Goal: Task Accomplishment & Management: Complete application form

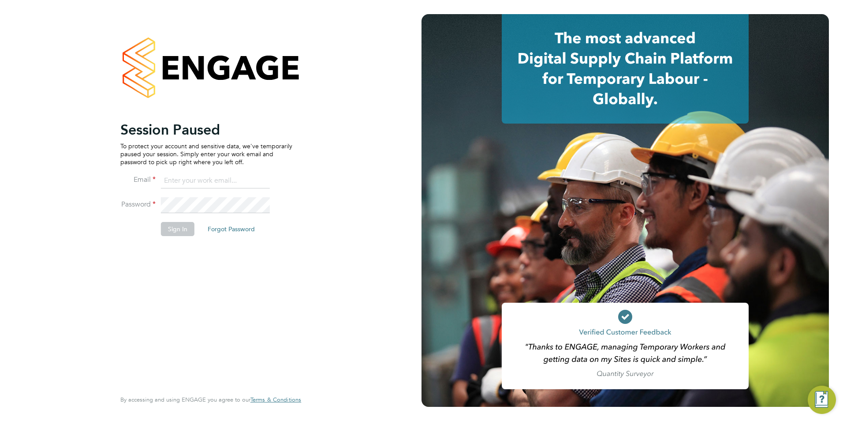
type input "[EMAIL_ADDRESS][DOMAIN_NAME]"
click at [175, 224] on button "Sign In" at bounding box center [178, 229] width 34 height 14
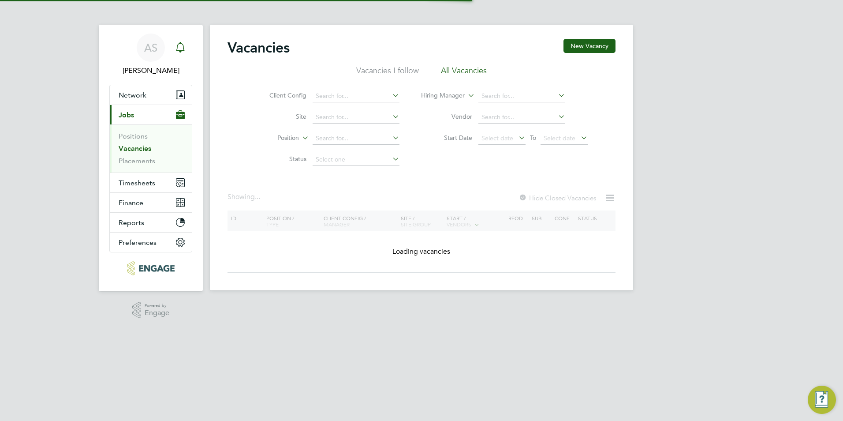
click at [186, 51] on div "Main navigation" at bounding box center [180, 48] width 18 height 18
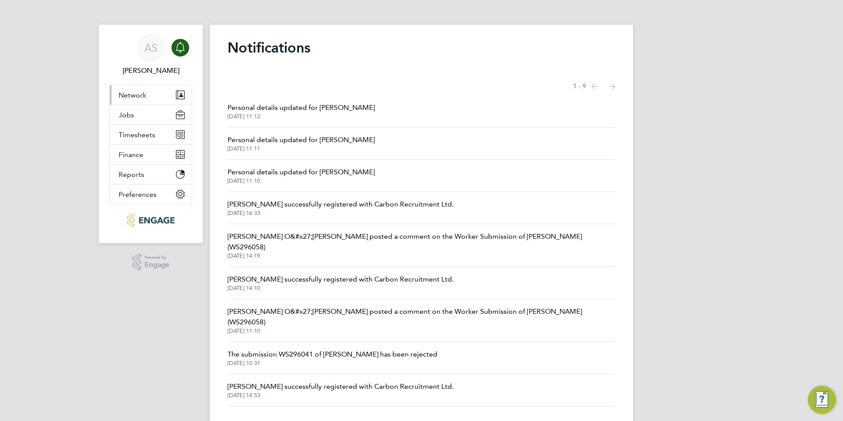
click at [147, 104] on button "Network" at bounding box center [151, 94] width 82 height 19
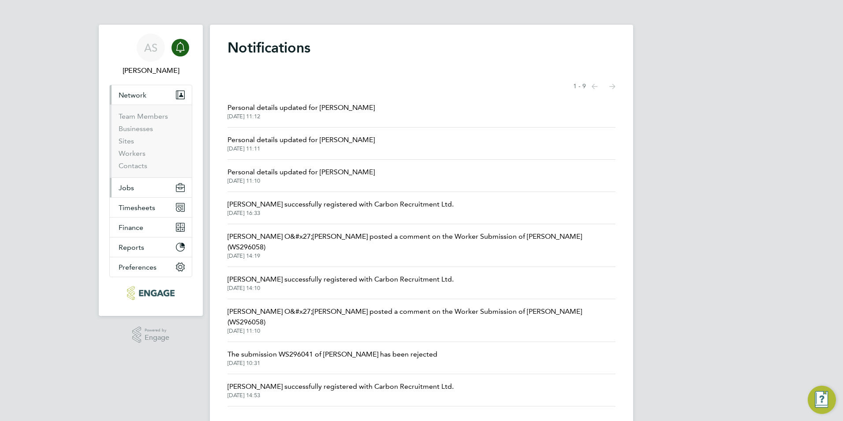
click at [137, 182] on button "Jobs" at bounding box center [151, 187] width 82 height 19
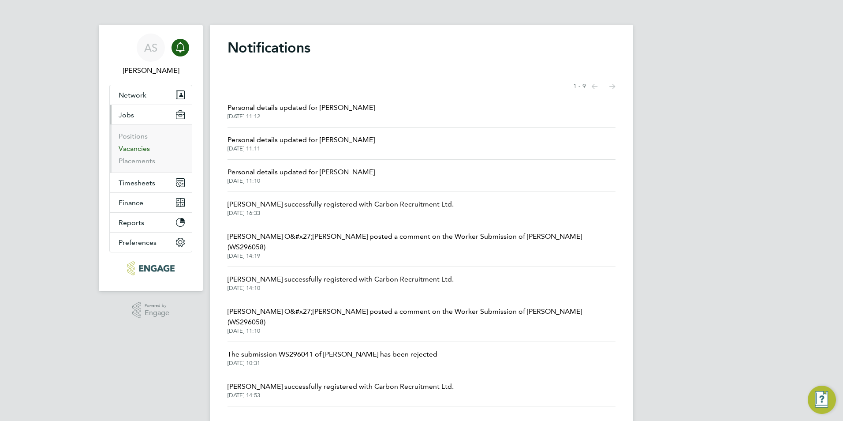
click at [135, 149] on link "Vacancies" at bounding box center [134, 148] width 31 height 8
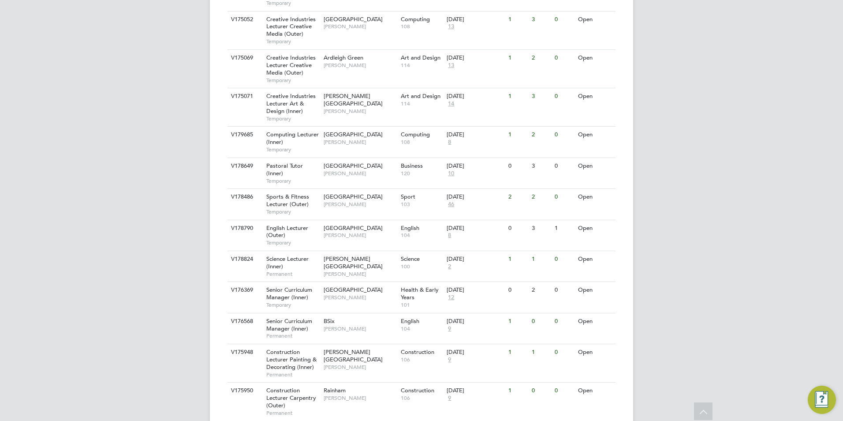
scroll to position [823, 0]
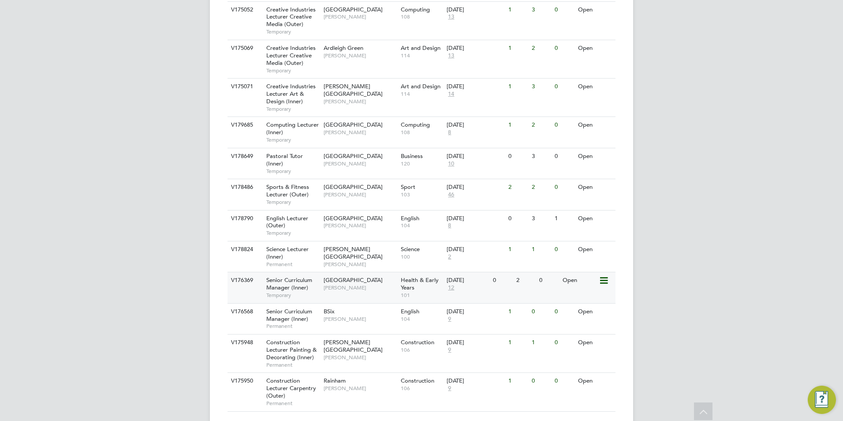
click at [369, 272] on div "Tower Hamlets Campus Roslyn O'Garro" at bounding box center [359, 283] width 77 height 23
click at [495, 387] on div "V175950 Construction Lecturer Carpentry (Outer) Permanent Rainham Stephen Brays…" at bounding box center [421, 391] width 388 height 38
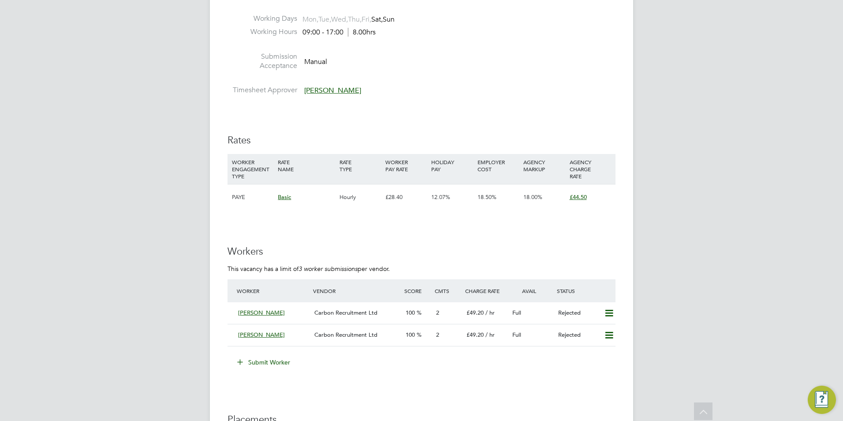
scroll to position [1278, 0]
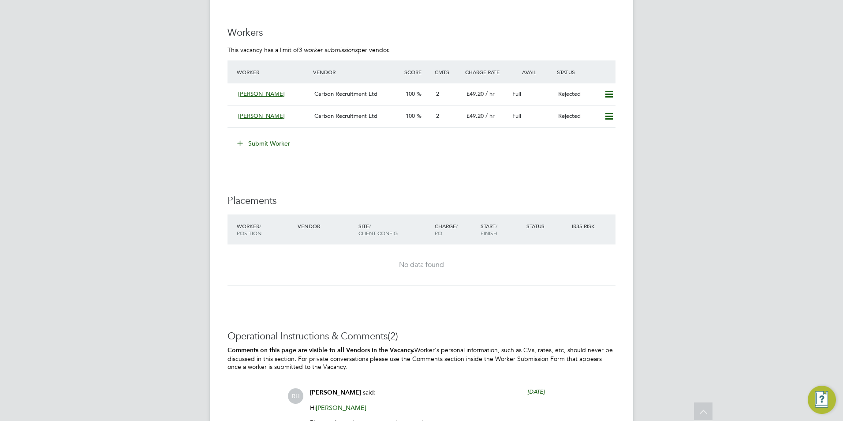
click at [266, 137] on button "Submit Worker" at bounding box center [264, 143] width 66 height 14
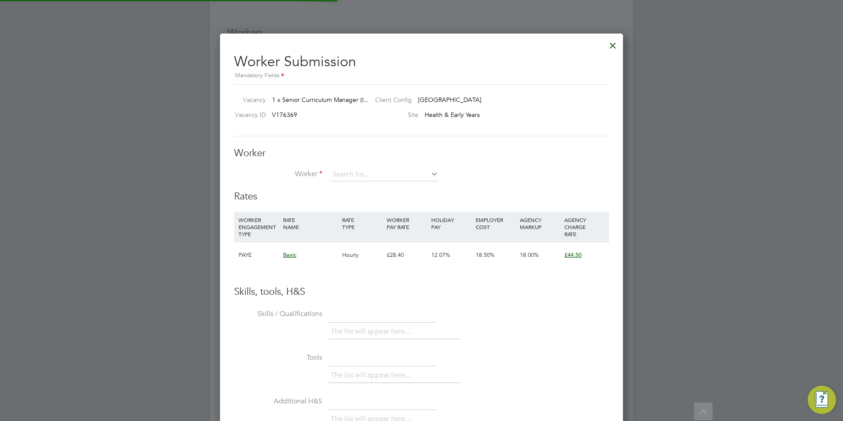
scroll to position [4, 4]
click at [349, 186] on li "Yv onne Ward (29189)" at bounding box center [384, 187] width 110 height 12
type input "Yvonne Ward (29189)"
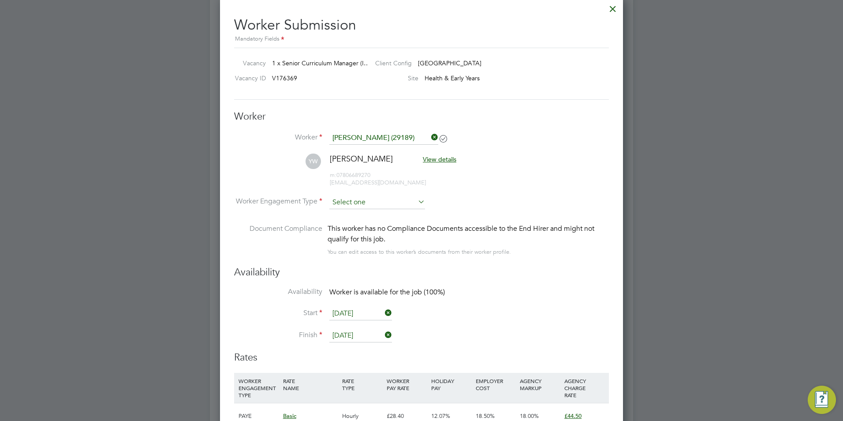
click at [368, 196] on input at bounding box center [377, 202] width 96 height 13
click at [365, 216] on li "Contract" at bounding box center [377, 214] width 97 height 11
type input "Contract"
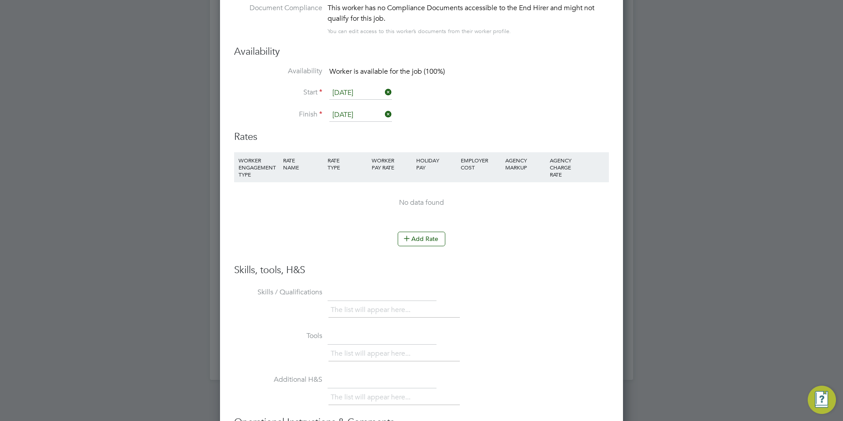
click at [416, 246] on li "Add Rate" at bounding box center [421, 242] width 375 height 23
click at [417, 242] on button "Add Rate" at bounding box center [422, 238] width 48 height 14
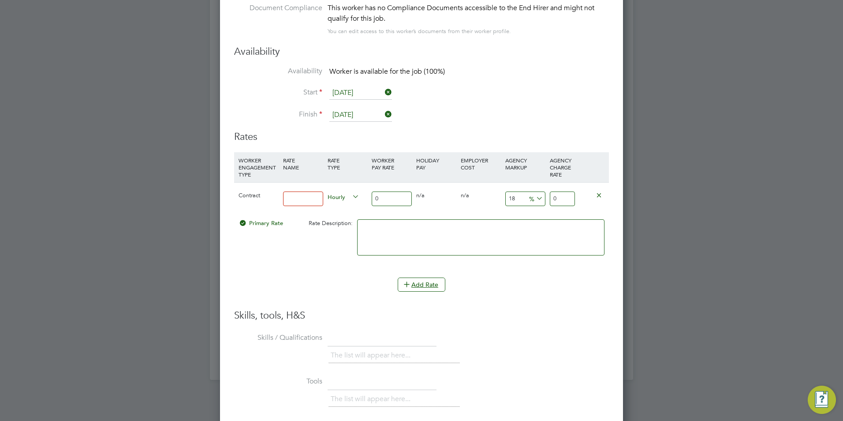
click at [301, 201] on input at bounding box center [303, 198] width 40 height 15
type input "BASIC"
click at [385, 200] on input "0" at bounding box center [392, 198] width 40 height 15
type input "5"
type input "5.9"
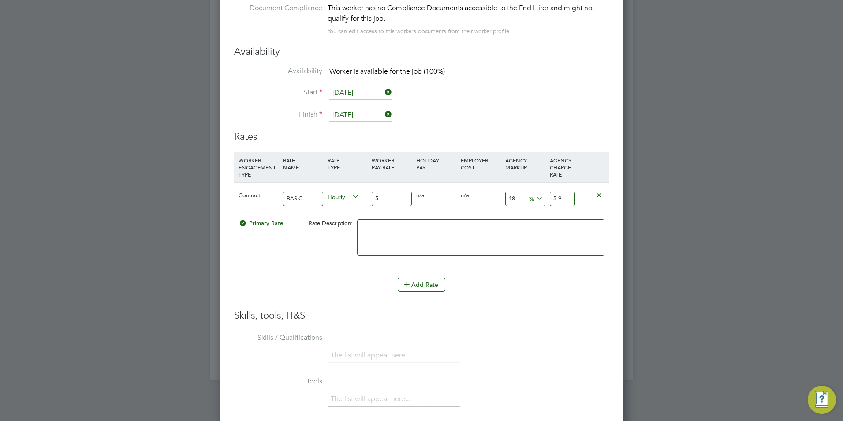
type input "55"
type input "64.9"
type input "55"
click at [521, 198] on input "18" at bounding box center [525, 198] width 40 height 15
type input "1"
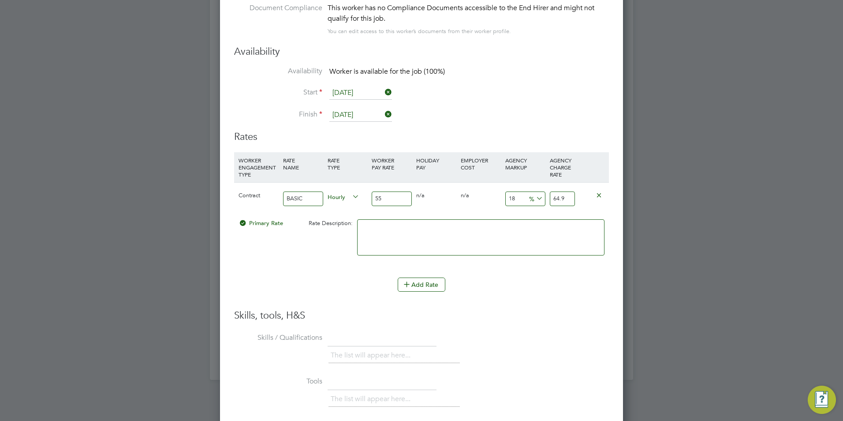
type input "55.55"
type input "2"
type input "56.1"
type input "23"
type input "67.65"
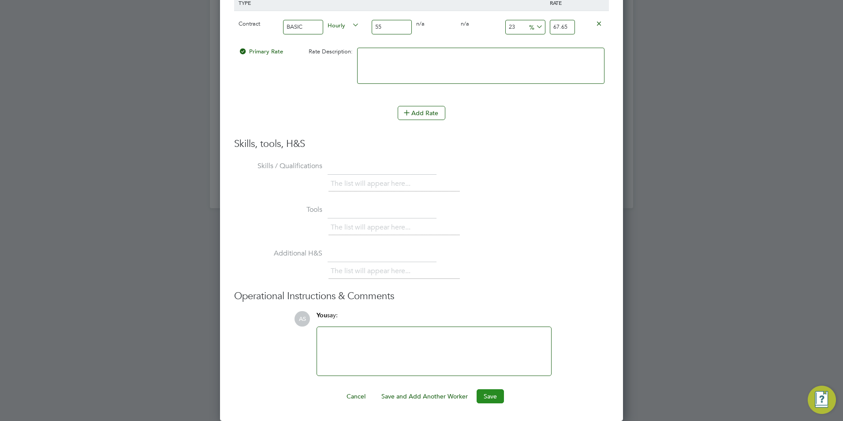
type input "23"
click at [491, 396] on button "Save" at bounding box center [490, 396] width 27 height 14
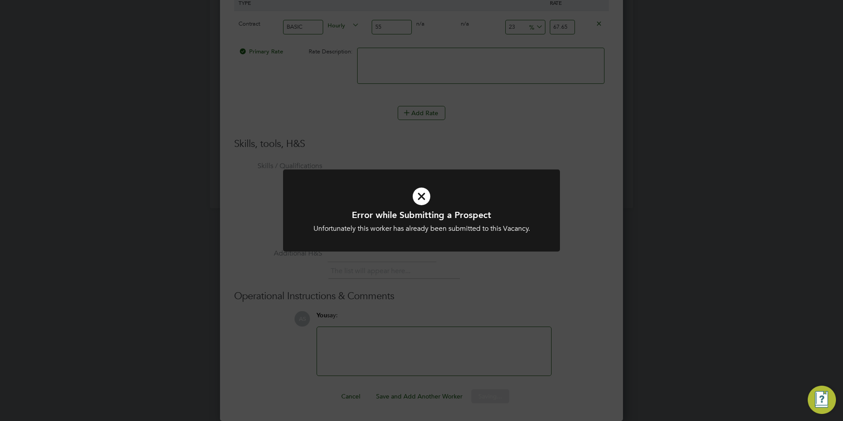
click at [420, 190] on icon at bounding box center [421, 196] width 229 height 34
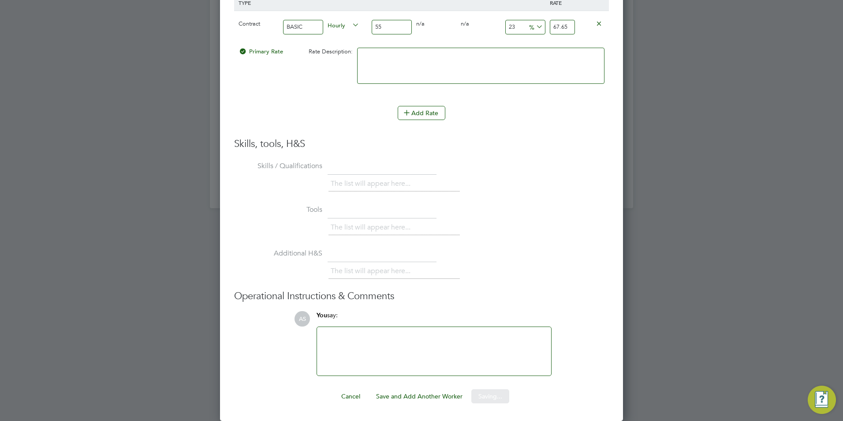
click at [138, 220] on div at bounding box center [421, 210] width 843 height 421
click at [137, 218] on div at bounding box center [421, 210] width 843 height 421
click at [711, 235] on div at bounding box center [421, 210] width 843 height 421
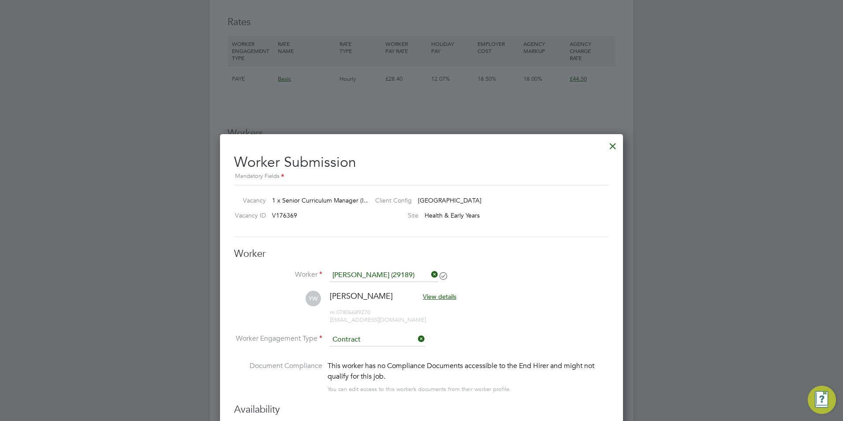
click at [611, 146] on div at bounding box center [613, 144] width 16 height 16
